Goal: Task Accomplishment & Management: Manage account settings

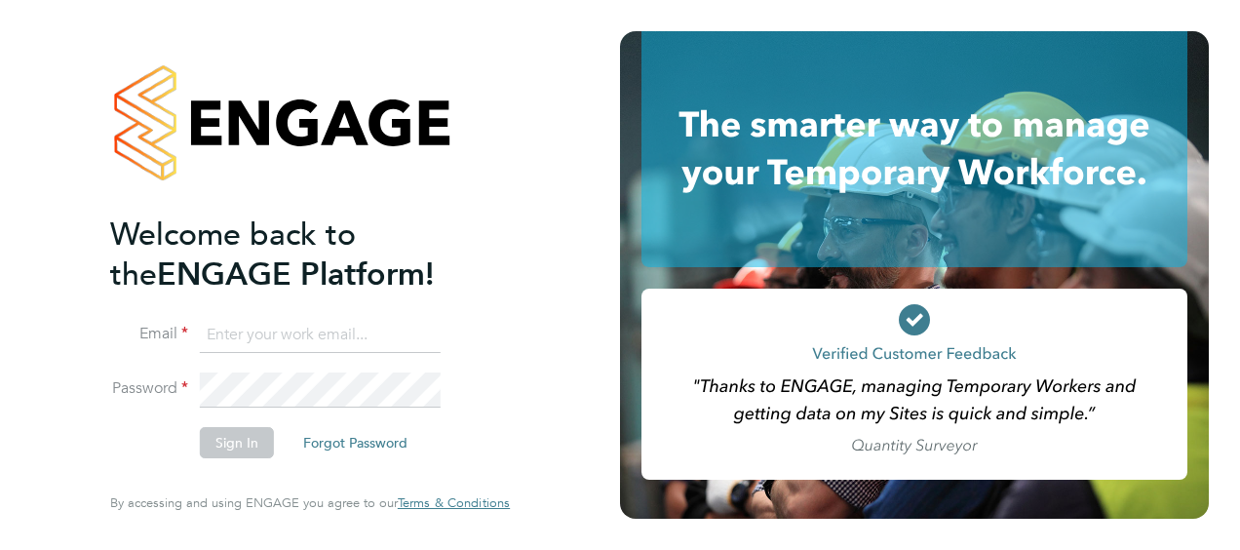
type input "callum.bradbury@vistry.co.uk"
click at [486, 133] on div at bounding box center [310, 122] width 400 height 183
click at [253, 447] on button "Sign In" at bounding box center [237, 442] width 74 height 31
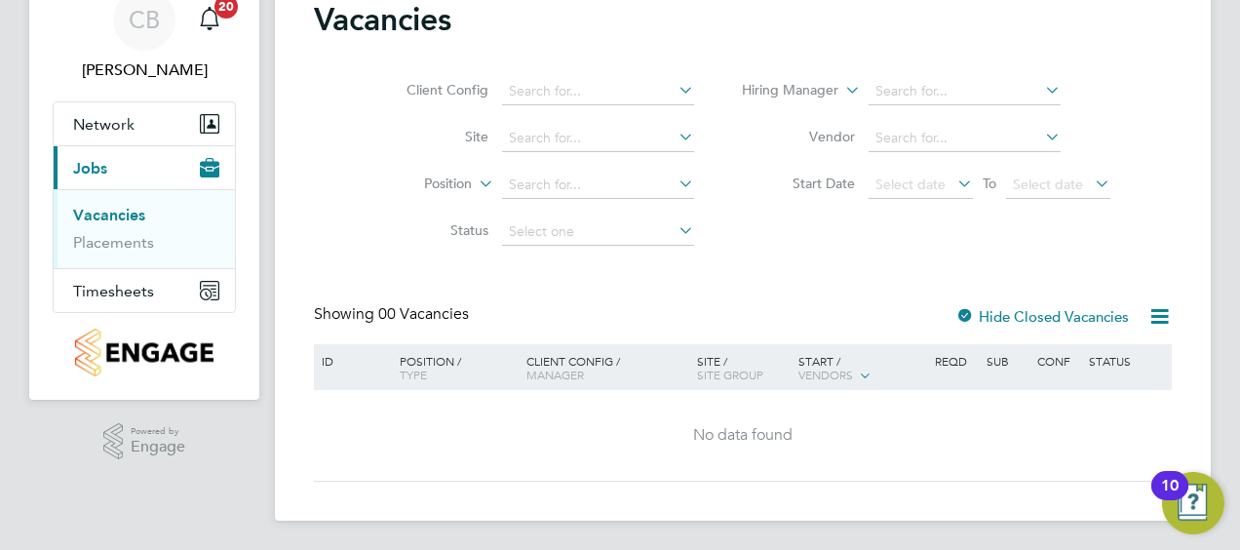
scroll to position [87, 0]
click at [101, 287] on span "Timesheets" at bounding box center [113, 290] width 81 height 19
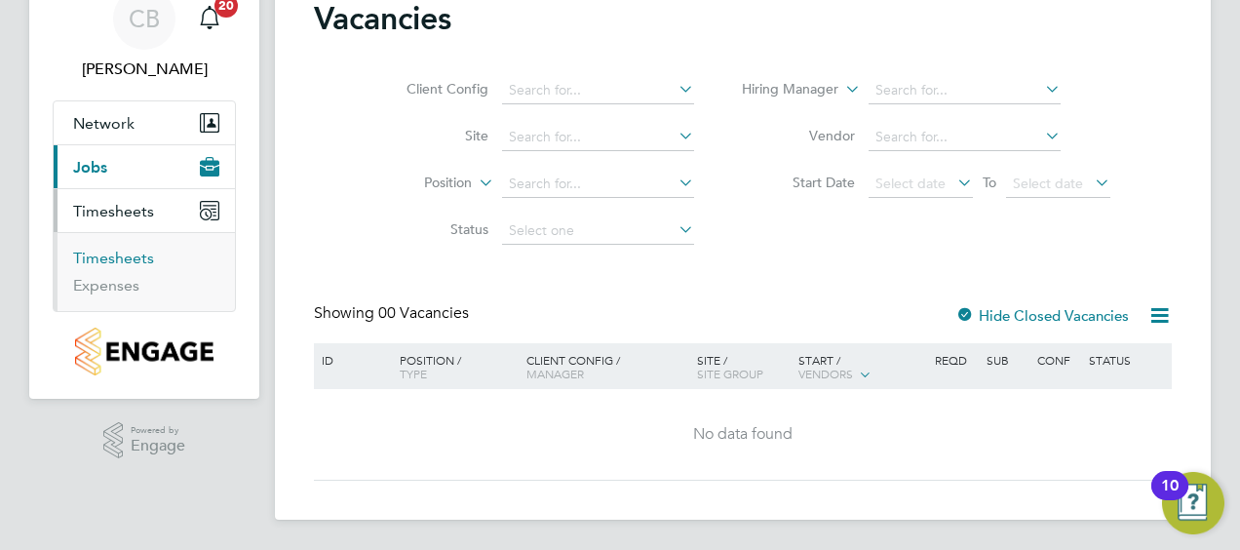
click at [112, 259] on link "Timesheets" at bounding box center [113, 258] width 81 height 19
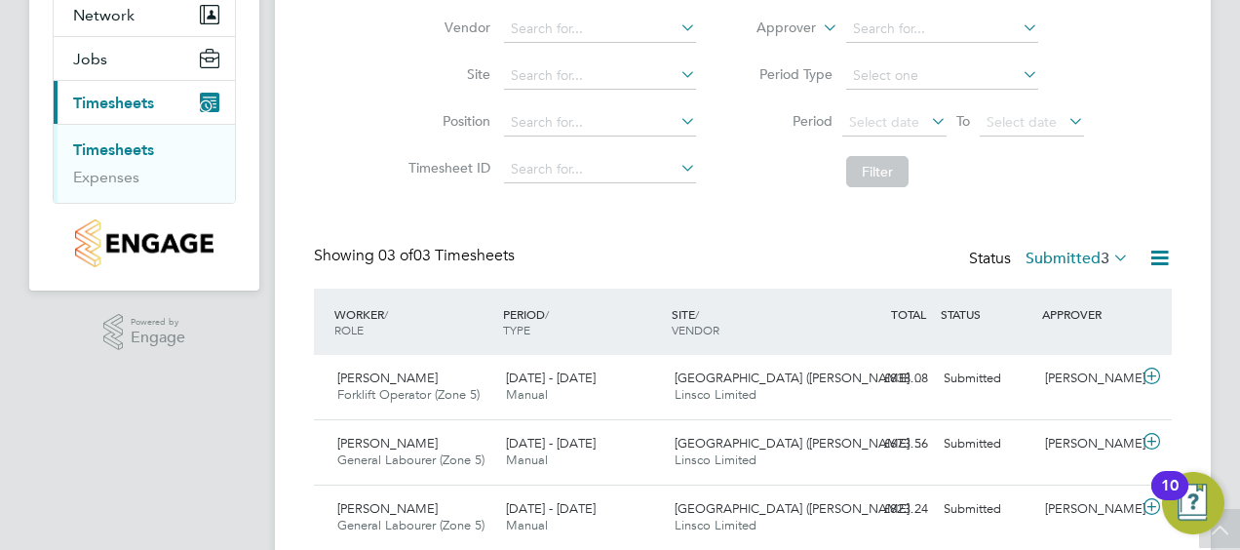
scroll to position [263, 0]
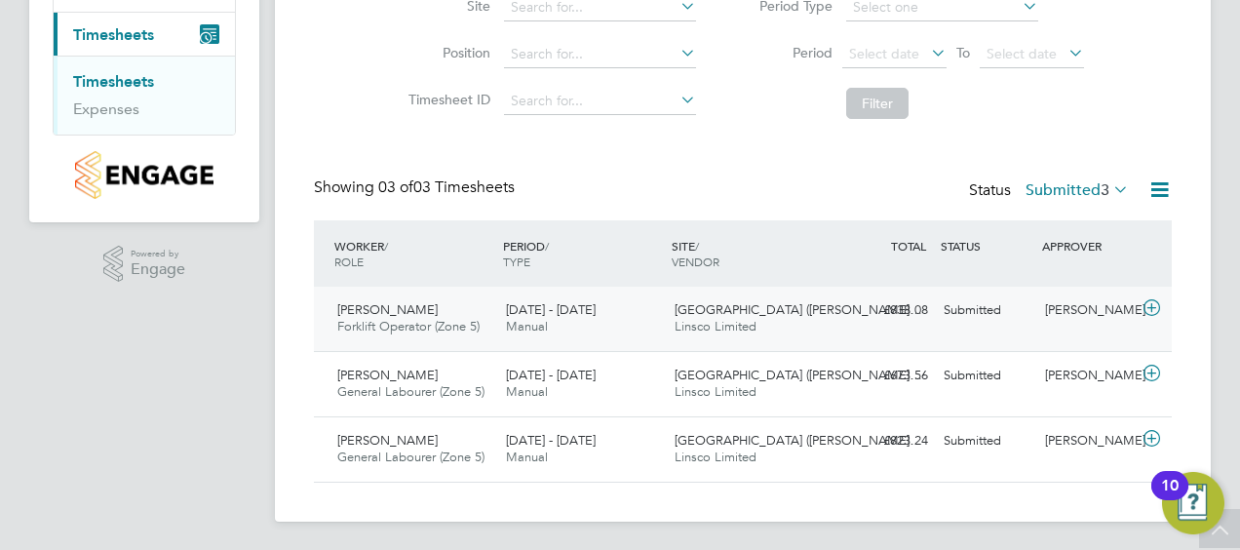
click at [1148, 304] on icon at bounding box center [1151, 308] width 24 height 16
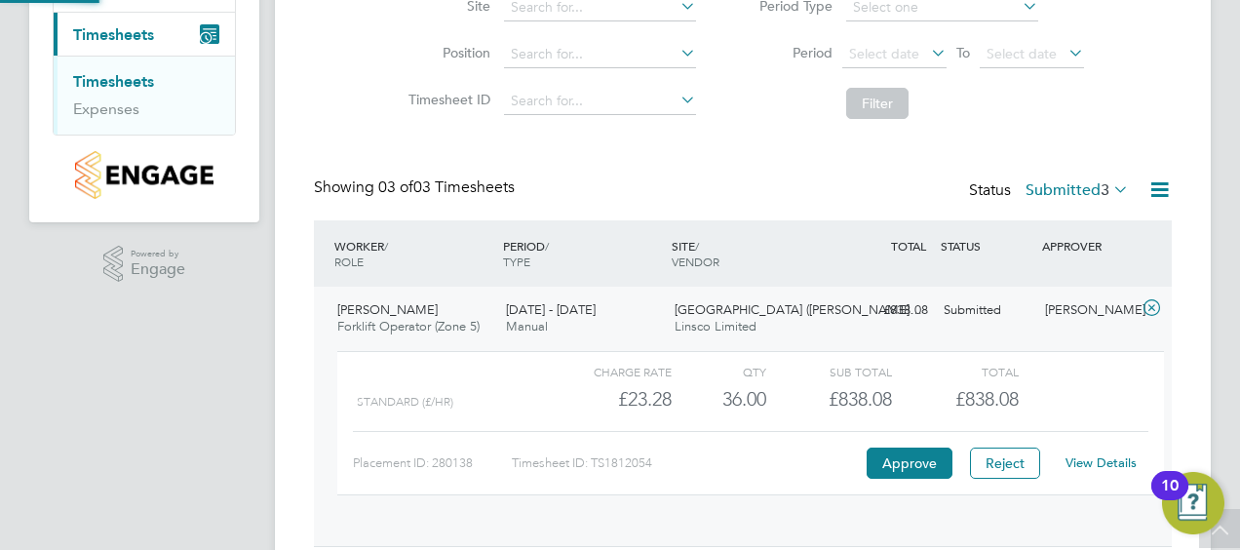
scroll to position [33, 190]
click at [882, 457] on button "Approve" at bounding box center [909, 462] width 86 height 31
click at [892, 474] on button "Approve" at bounding box center [909, 462] width 86 height 31
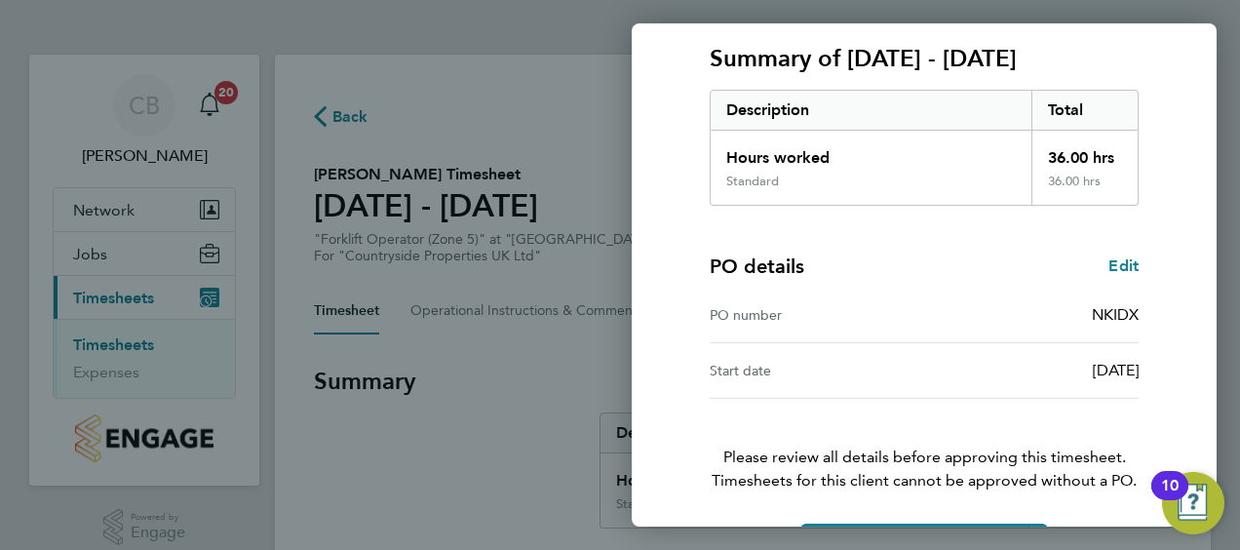
scroll to position [327, 0]
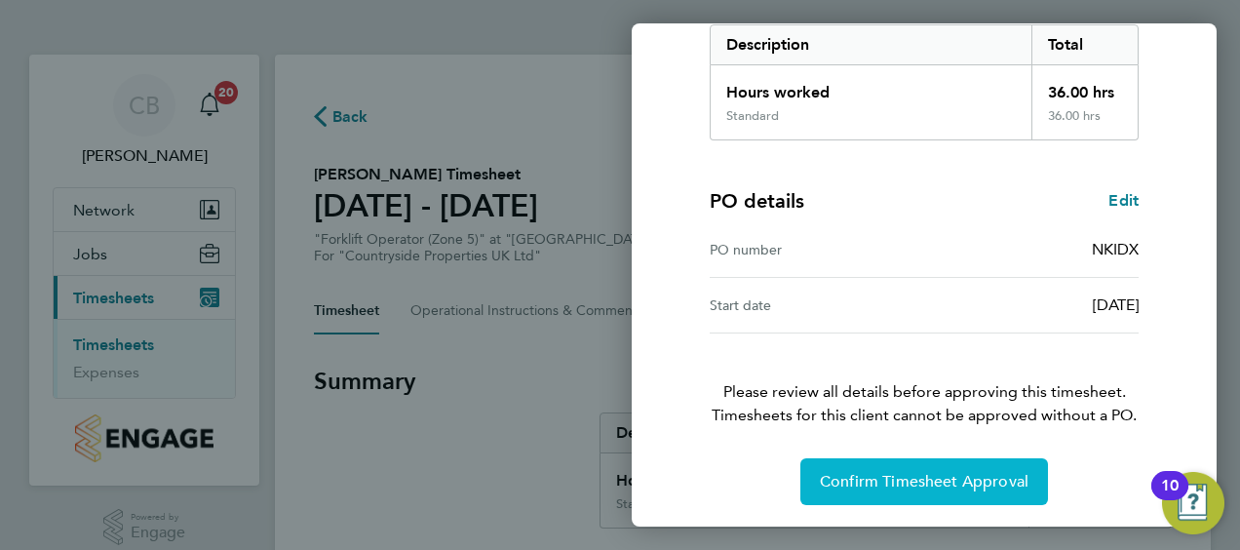
click at [900, 479] on span "Confirm Timesheet Approval" at bounding box center [924, 481] width 209 height 19
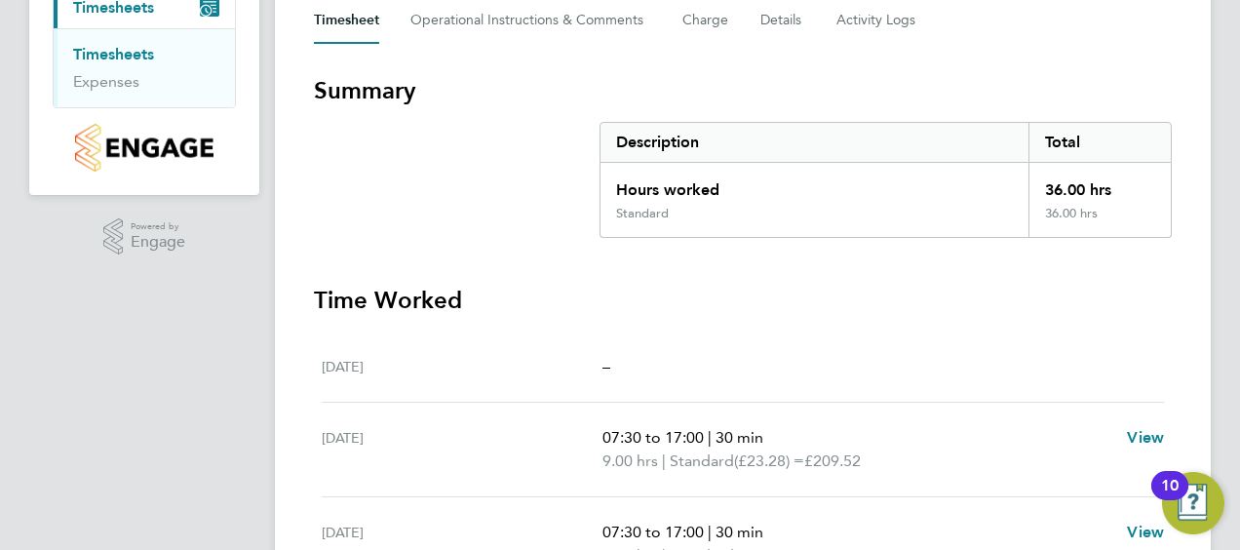
scroll to position [195, 0]
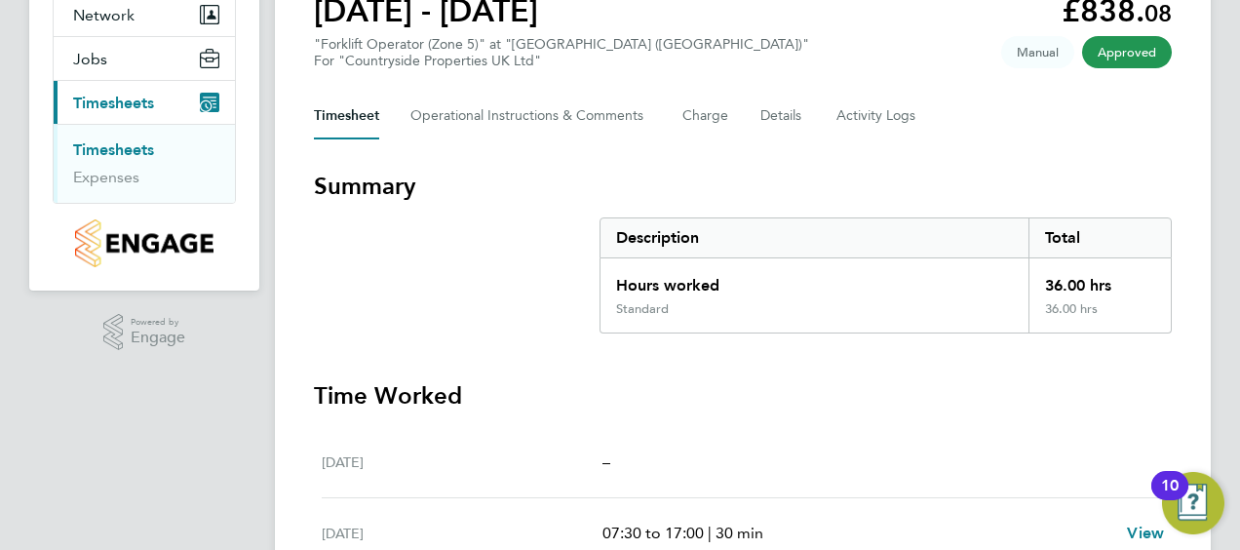
click at [115, 154] on link "Timesheets" at bounding box center [113, 149] width 81 height 19
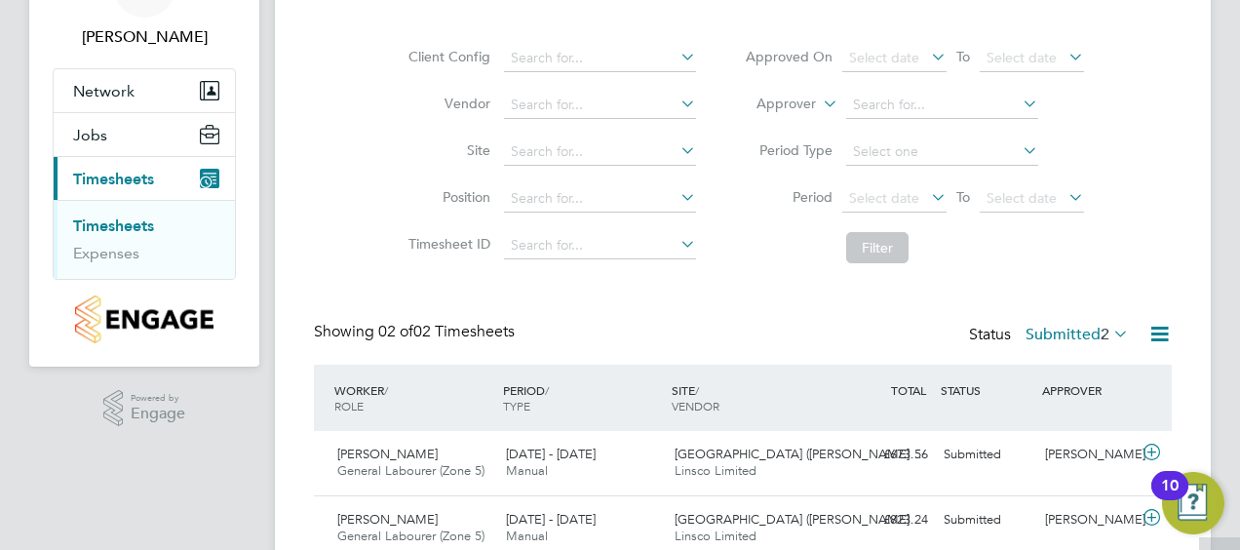
scroll to position [199, 0]
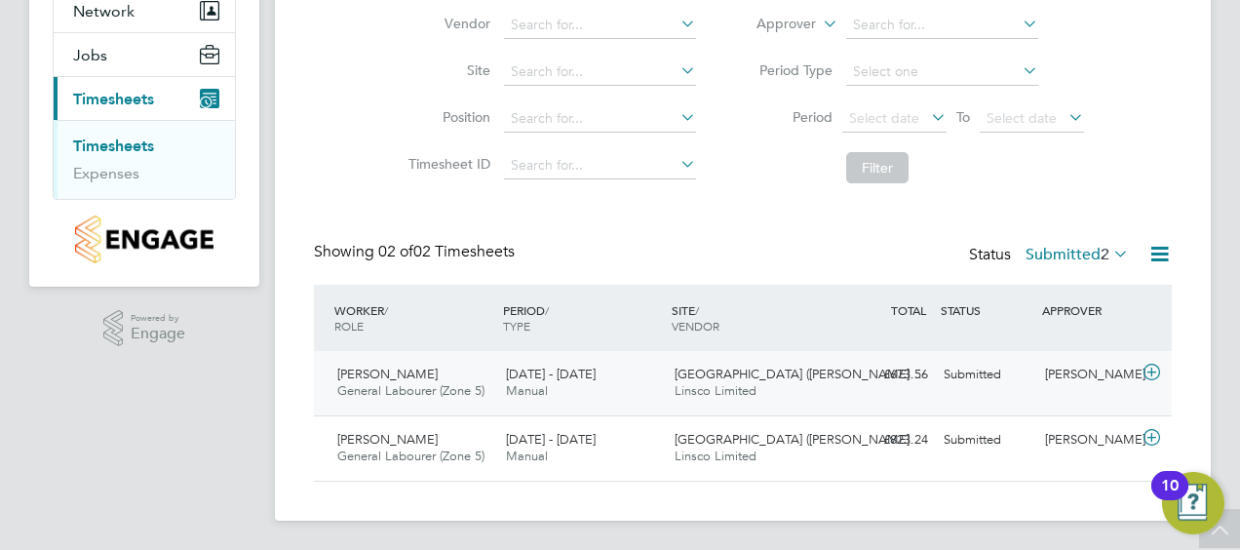
click at [1154, 373] on icon at bounding box center [1151, 373] width 24 height 16
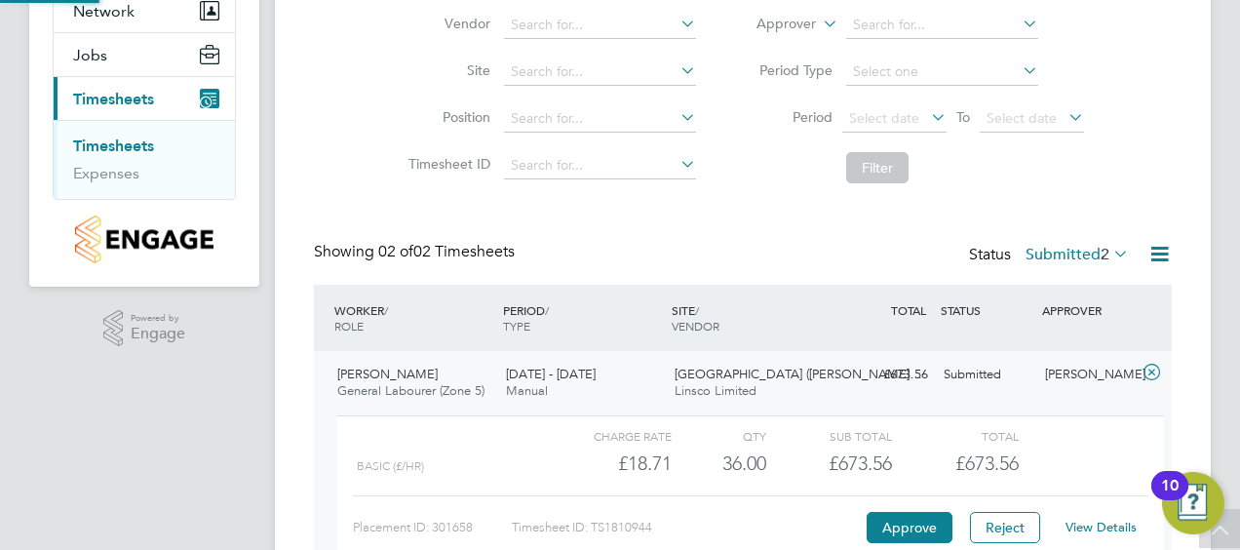
scroll to position [33, 190]
click at [904, 520] on button "Approve" at bounding box center [909, 527] width 86 height 31
click at [913, 534] on button "Approve" at bounding box center [909, 527] width 86 height 31
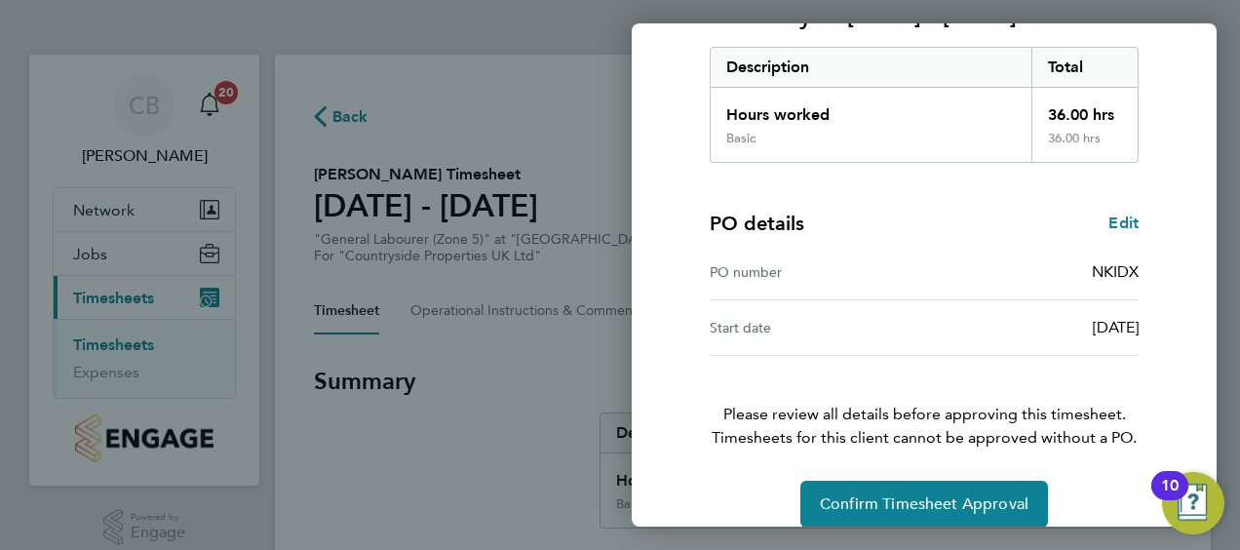
scroll to position [327, 0]
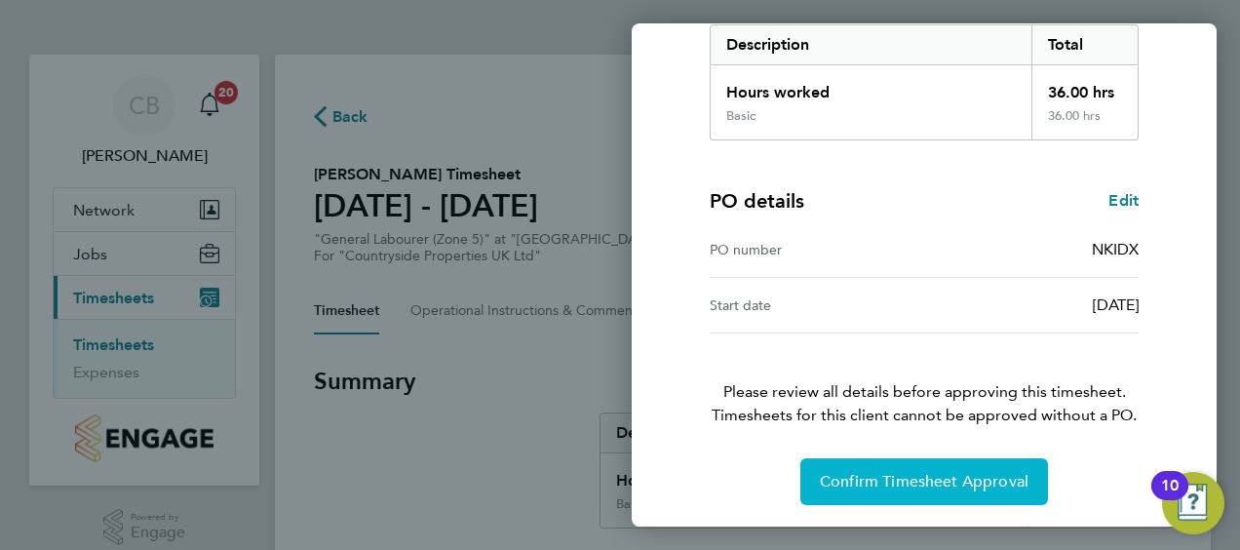
click at [904, 472] on span "Confirm Timesheet Approval" at bounding box center [924, 481] width 209 height 19
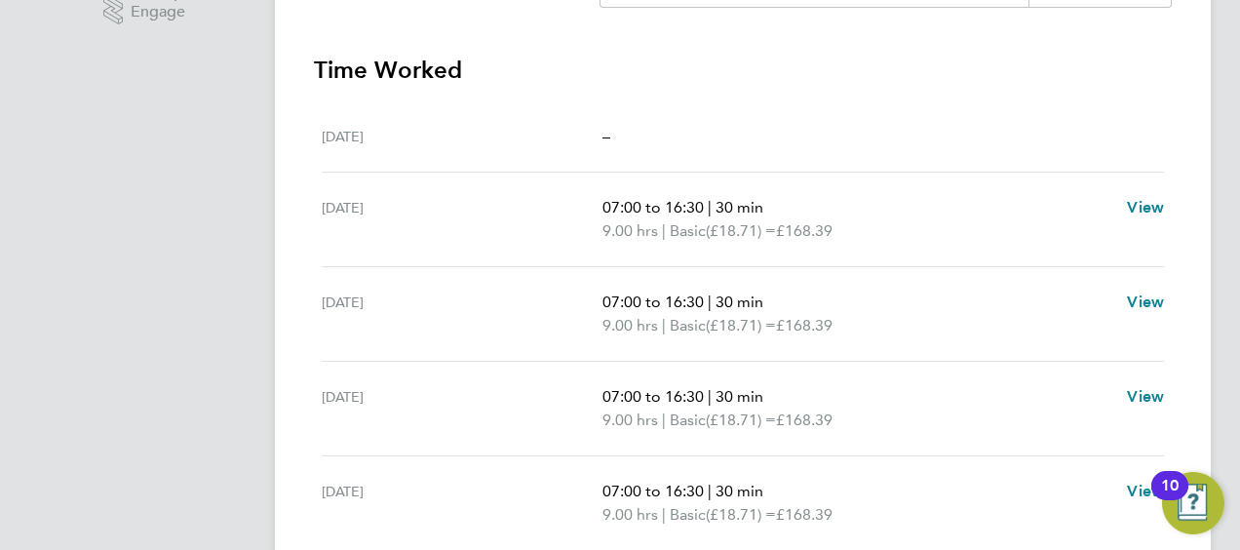
scroll to position [97, 0]
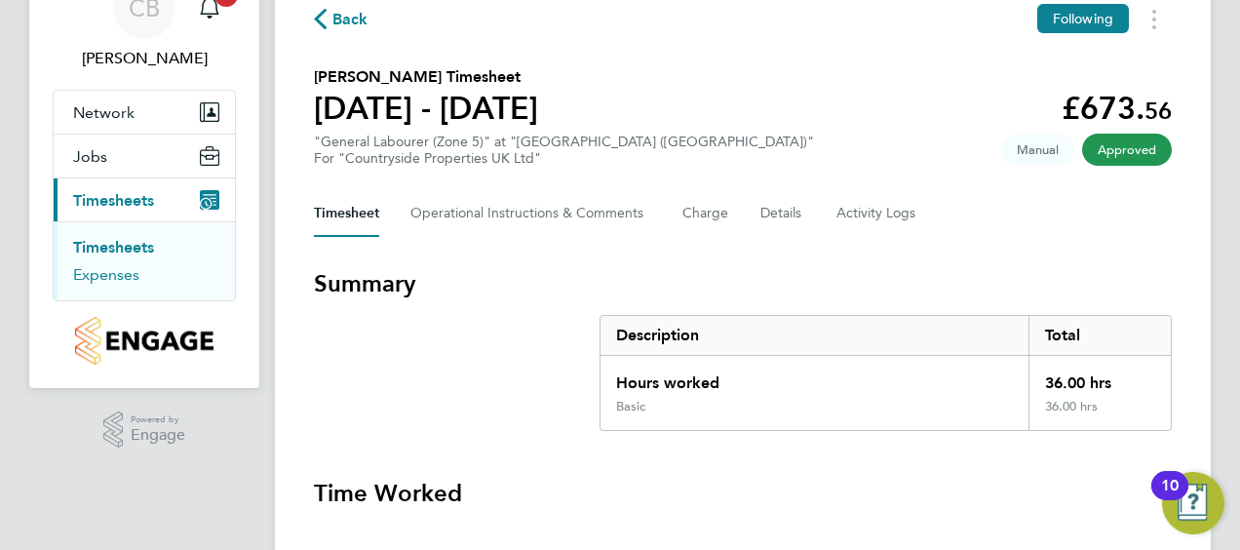
click at [98, 277] on link "Expenses" at bounding box center [106, 274] width 66 height 19
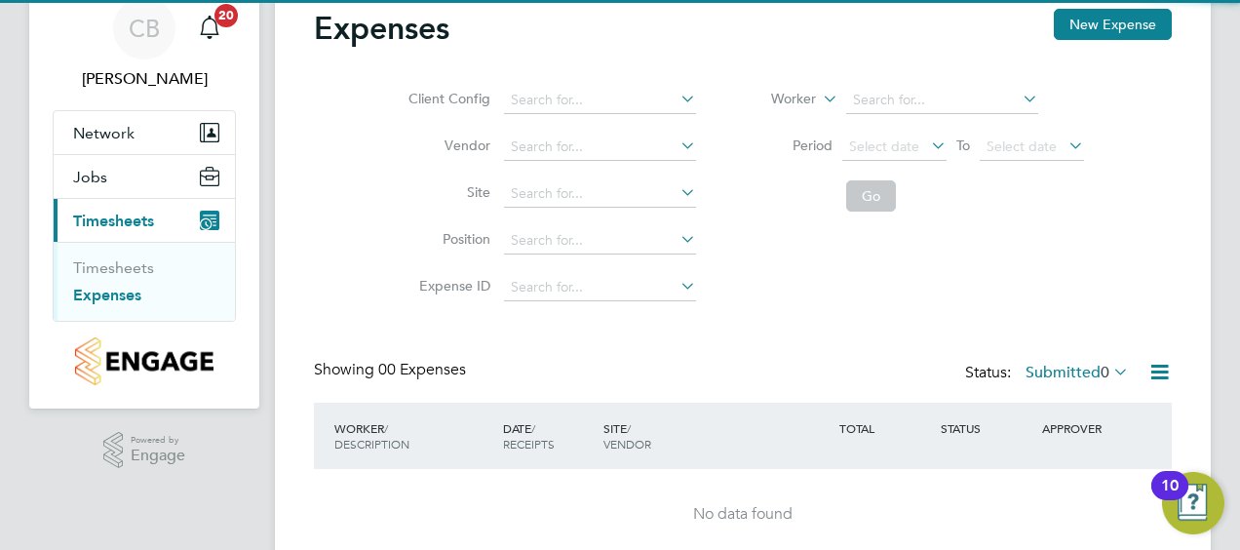
scroll to position [157, 0]
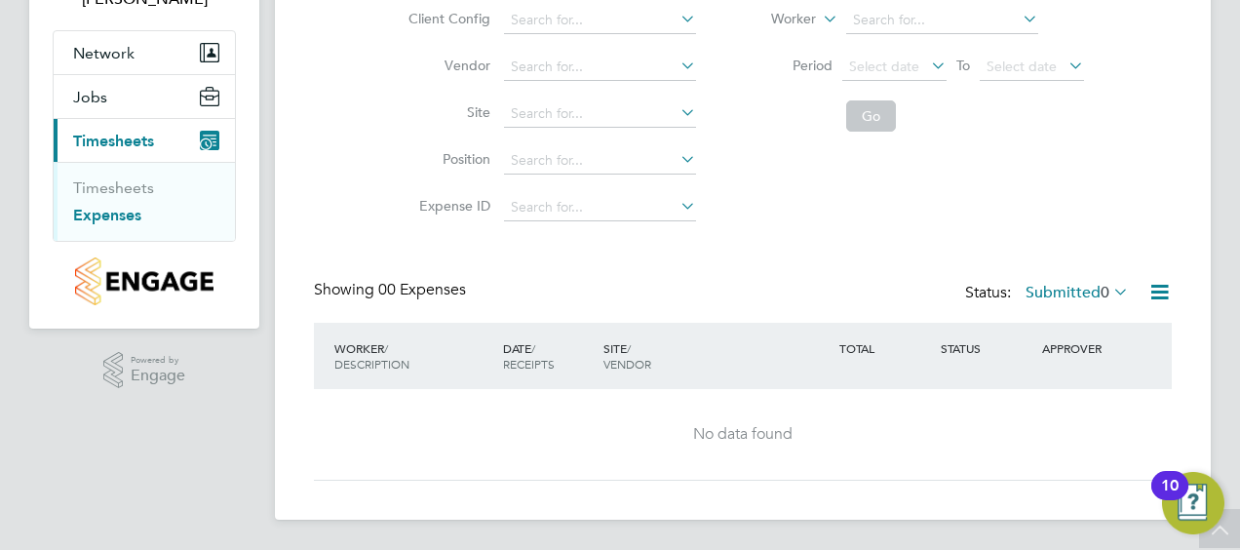
click at [77, 212] on link "Expenses" at bounding box center [107, 215] width 68 height 19
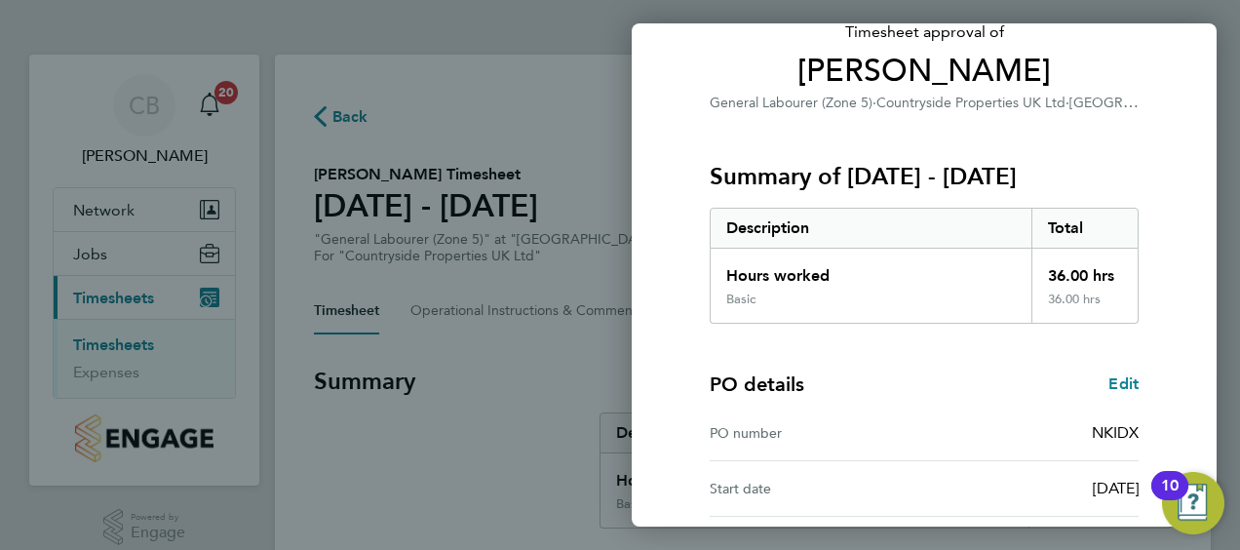
scroll to position [327, 0]
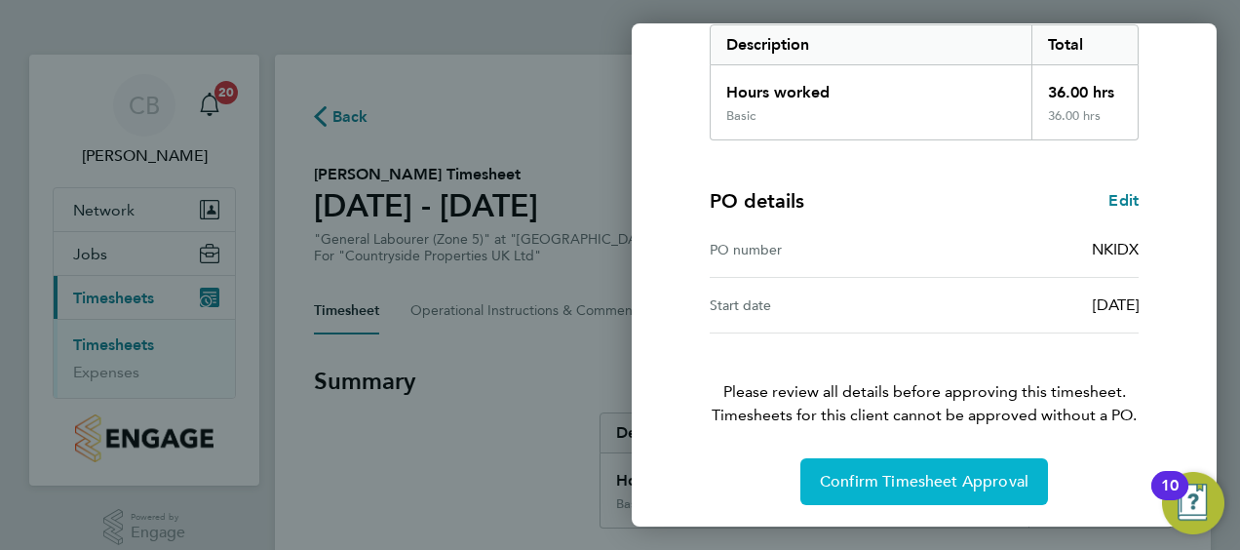
click at [904, 474] on span "Confirm Timesheet Approval" at bounding box center [924, 481] width 209 height 19
